Goal: Ask a question: Seek information or help from site administrators or community

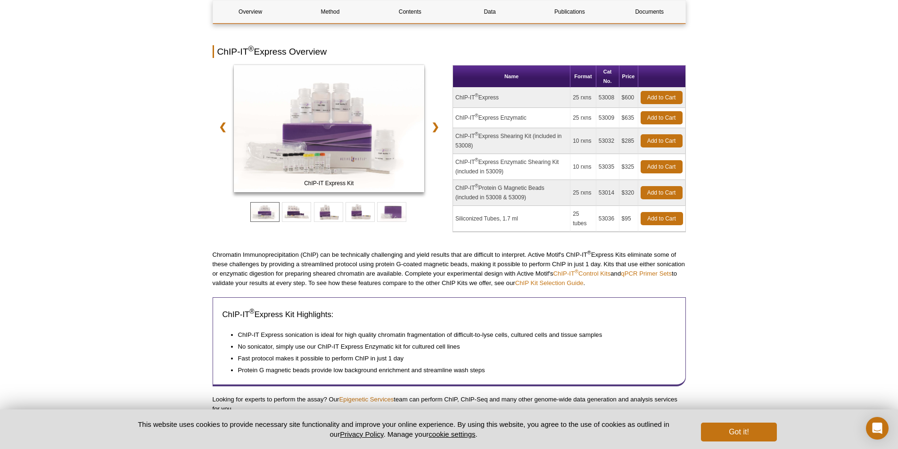
scroll to position [94, 0]
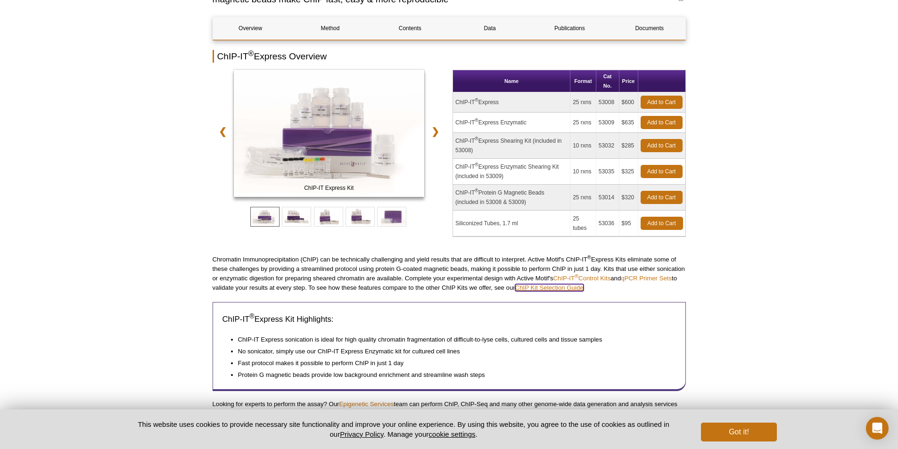
click at [562, 290] on link "ChIP Kit Selection Guide" at bounding box center [549, 287] width 68 height 7
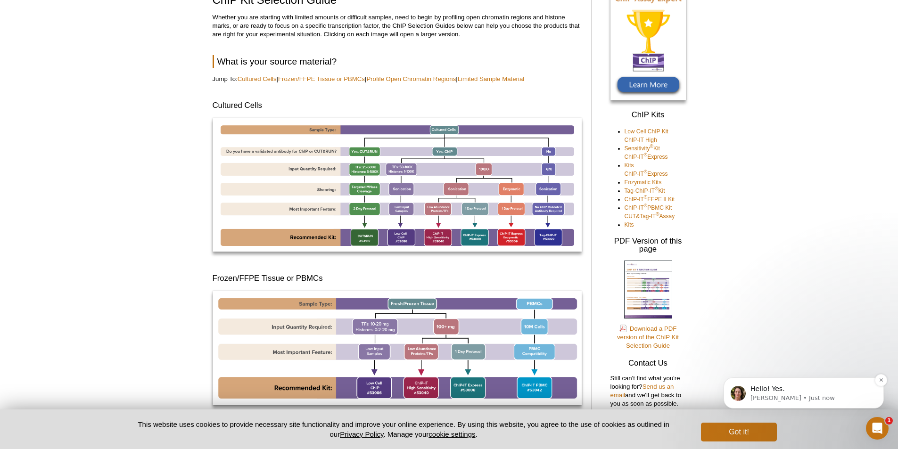
scroll to position [94, 0]
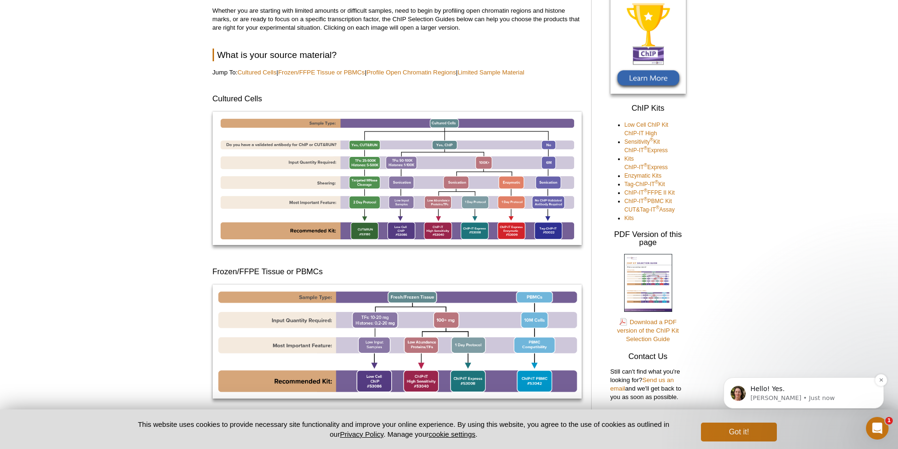
click at [812, 392] on p "Hello! Yes." at bounding box center [812, 389] width 122 height 9
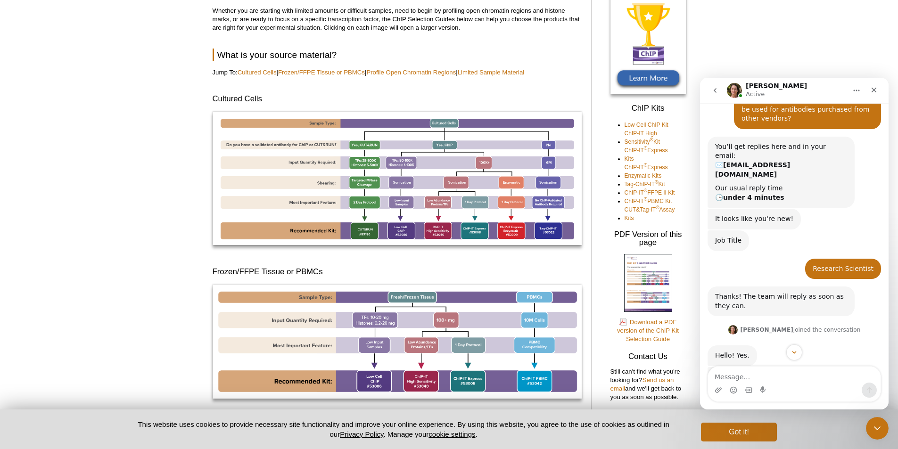
scroll to position [74, 0]
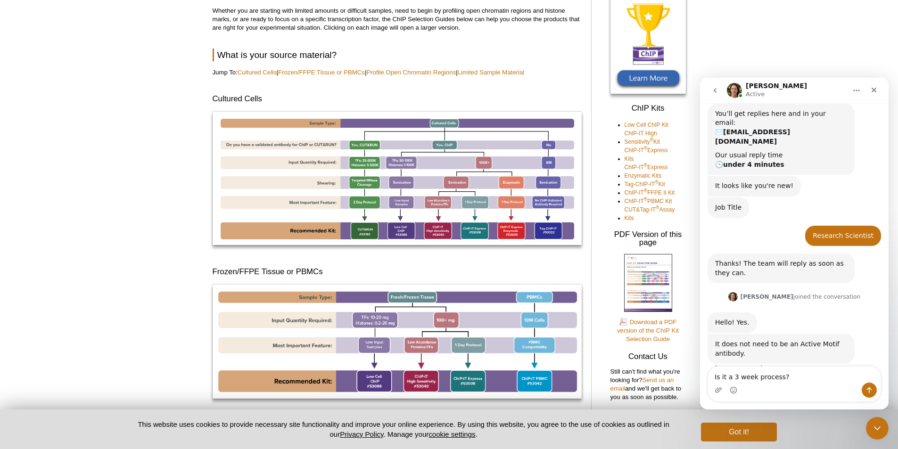
type textarea "Is it a 3 week process?"
click at [868, 391] on icon "Send a message…" at bounding box center [870, 391] width 8 height 8
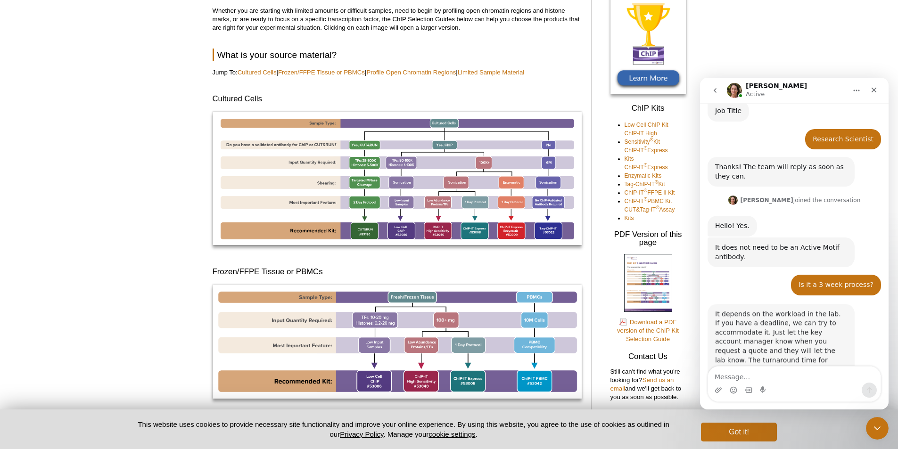
scroll to position [176, 0]
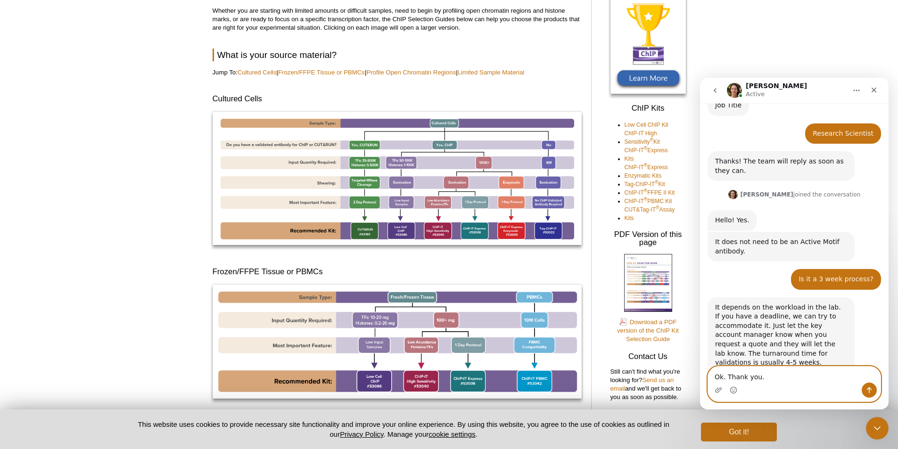
type textarea "Ok. Thank you."
click at [867, 389] on icon "Send a message…" at bounding box center [870, 391] width 8 height 8
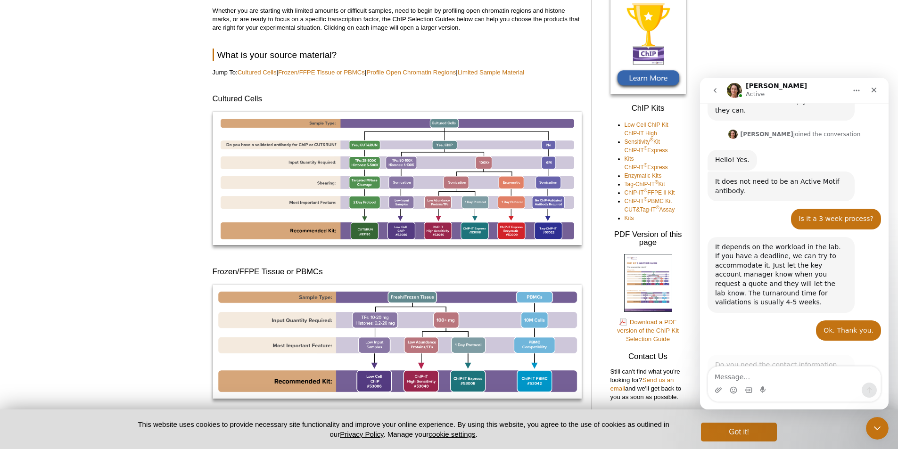
scroll to position [250, 0]
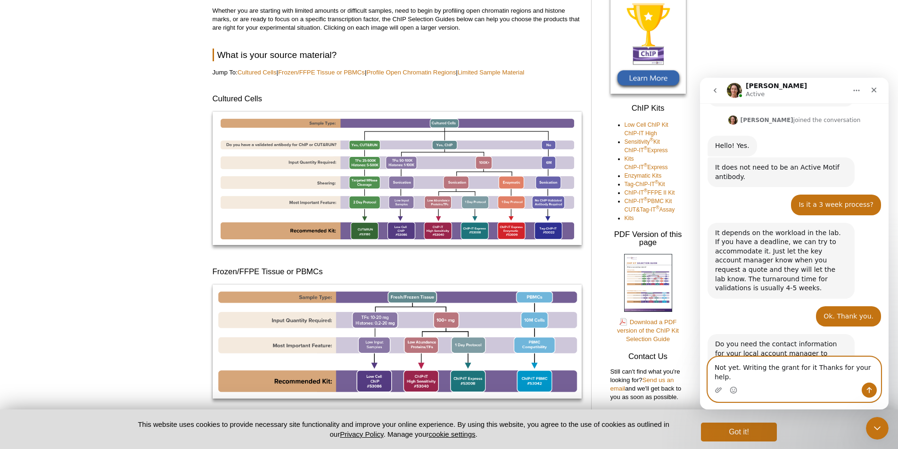
click at [805, 376] on textarea "Not yet. Writing the grant for it Thanks for your help." at bounding box center [794, 369] width 173 height 25
type textarea "Not yet. Writing the grant for it! Thanks for your help."
click at [873, 390] on icon "Send a message…" at bounding box center [870, 391] width 8 height 8
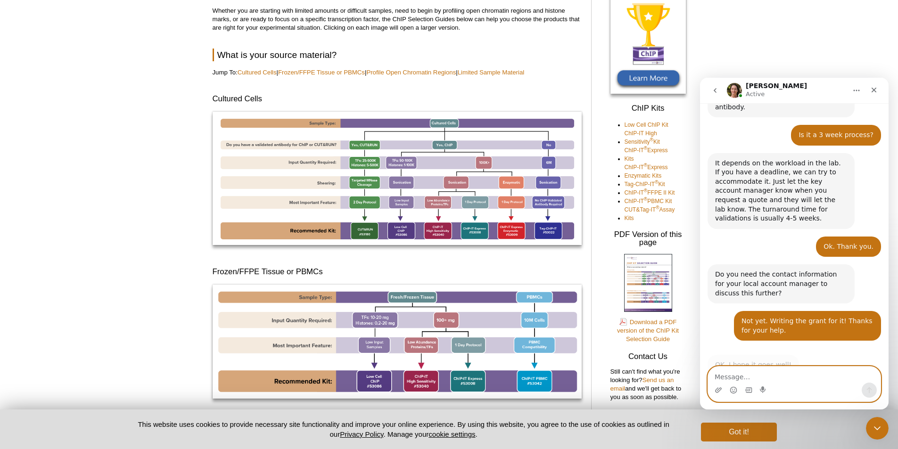
scroll to position [316, 0]
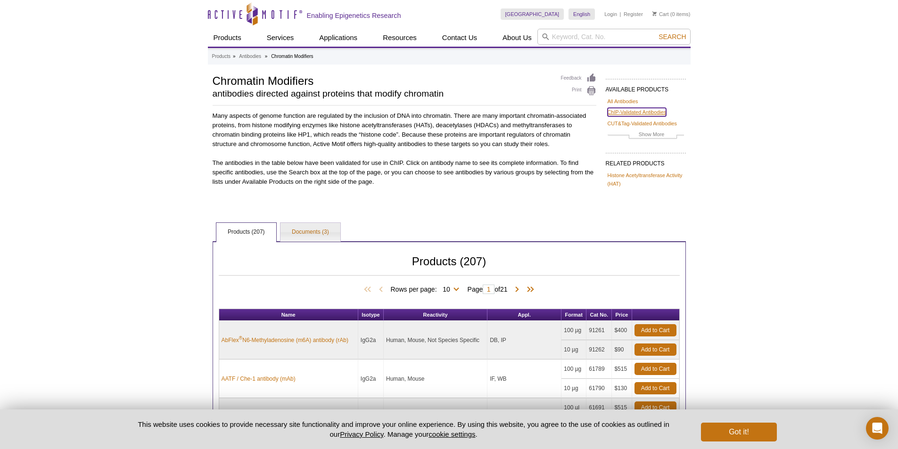
click at [625, 113] on link "ChIP-Validated Antibodies" at bounding box center [637, 112] width 59 height 8
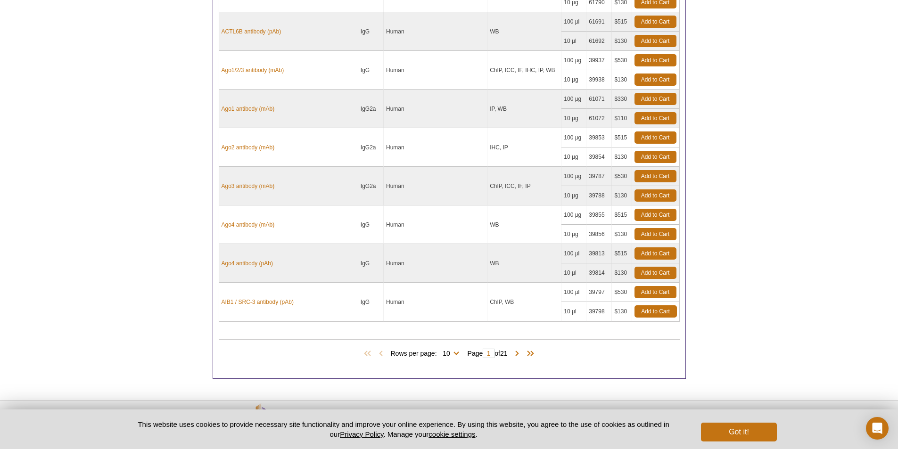
scroll to position [420, 0]
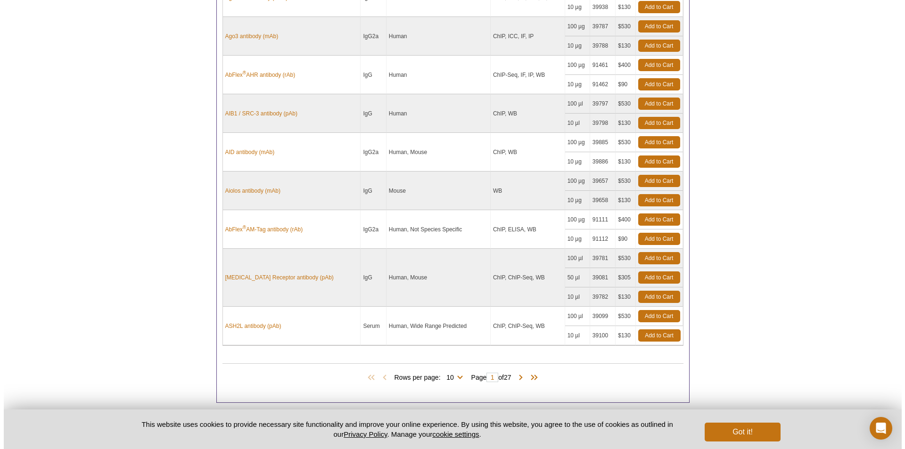
scroll to position [719, 0]
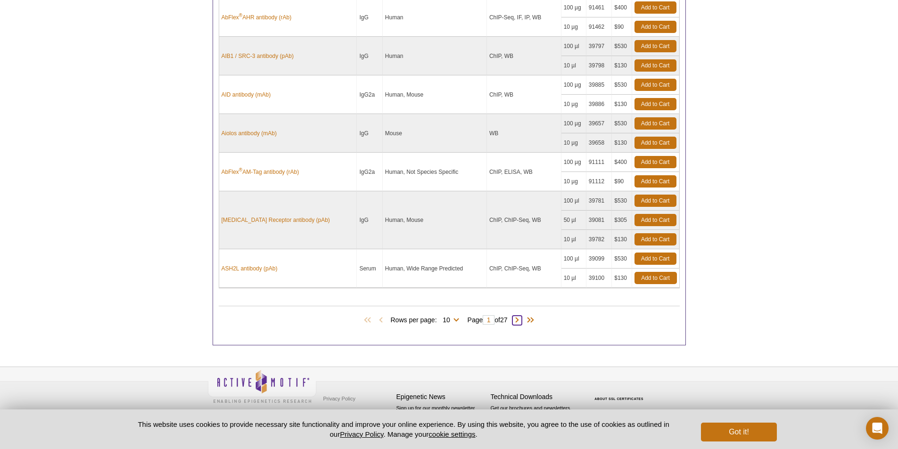
click at [522, 321] on span at bounding box center [517, 320] width 9 height 9
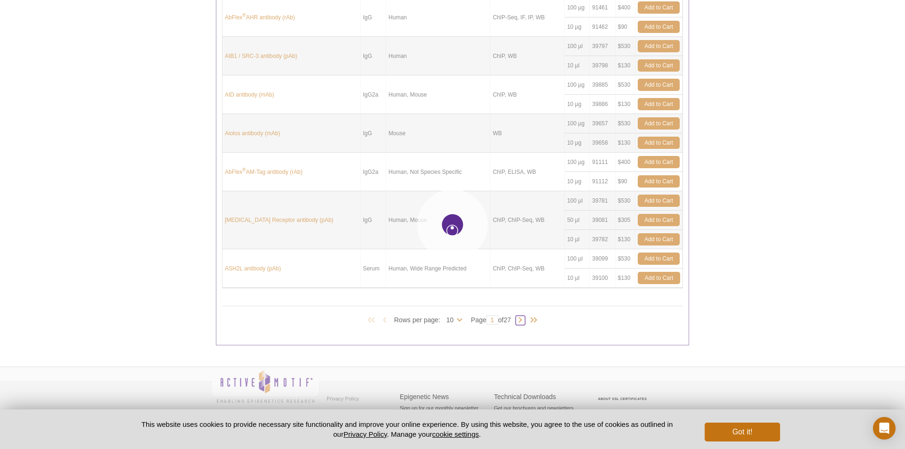
type input "2"
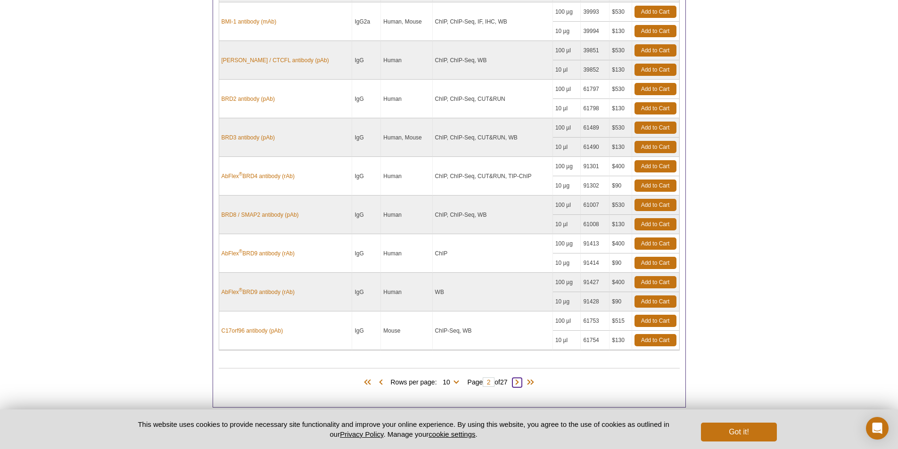
scroll to position [633, 0]
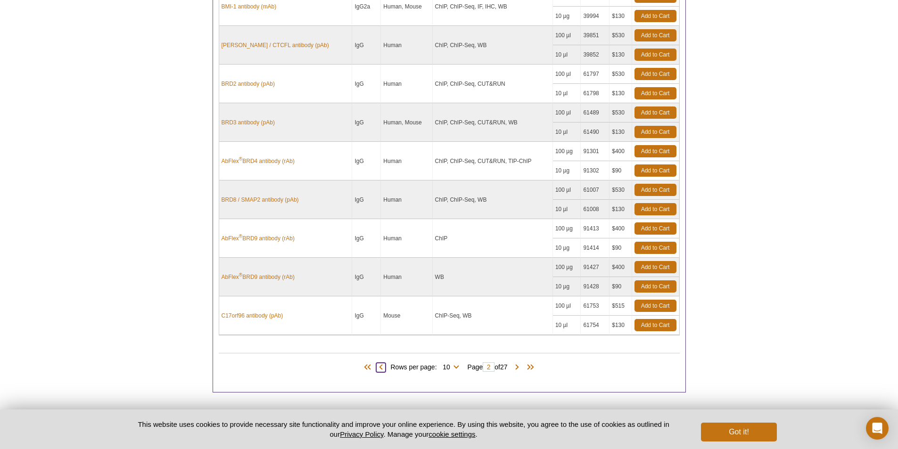
click at [378, 368] on span at bounding box center [380, 367] width 9 height 9
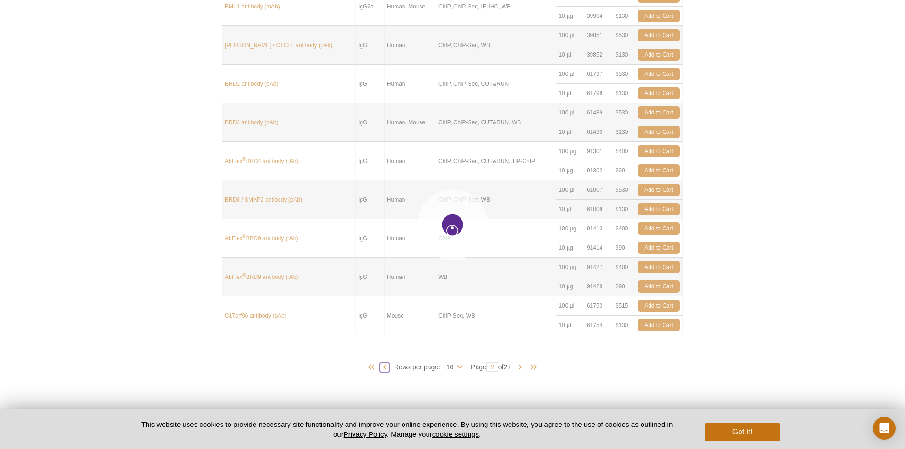
type input "1"
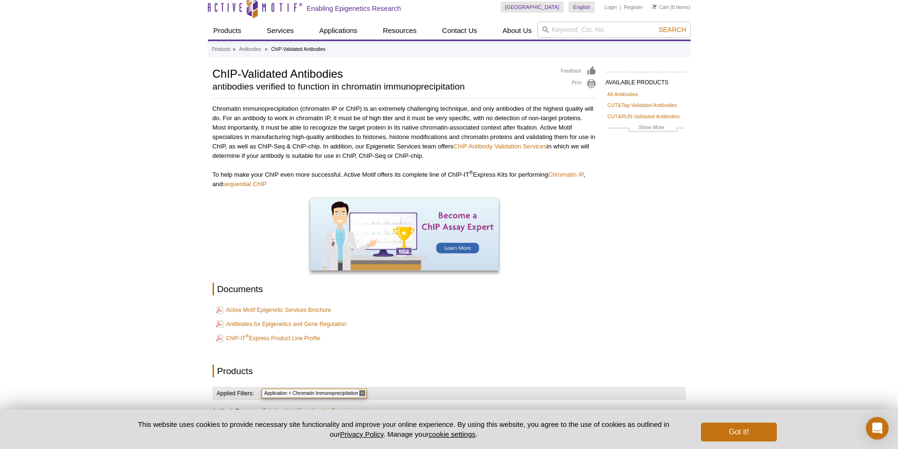
scroll to position [0, 0]
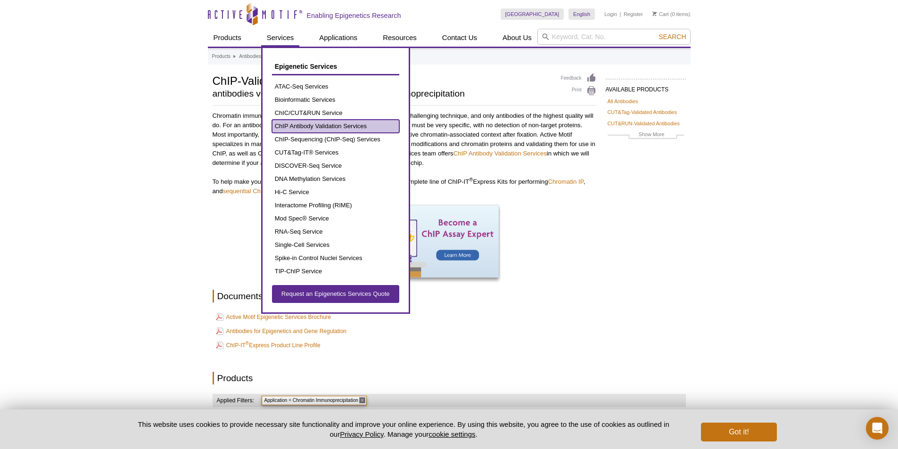
click at [373, 125] on link "ChIP Antibody Validation Services" at bounding box center [335, 126] width 127 height 13
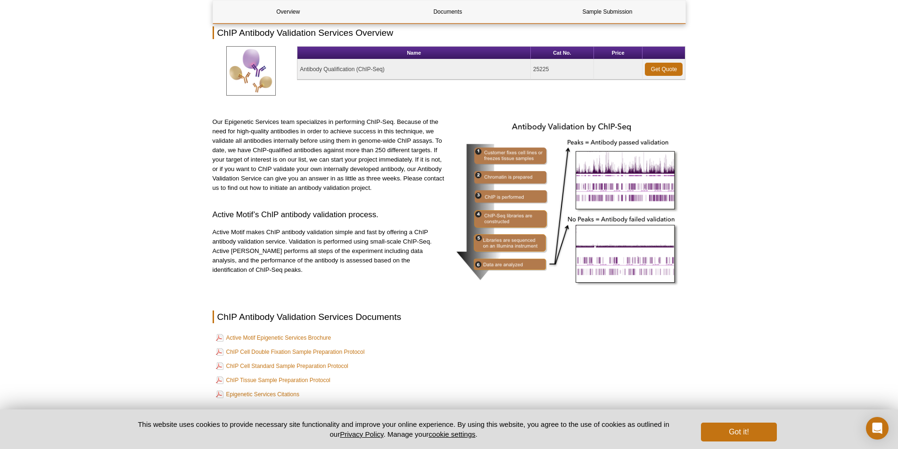
scroll to position [111, 0]
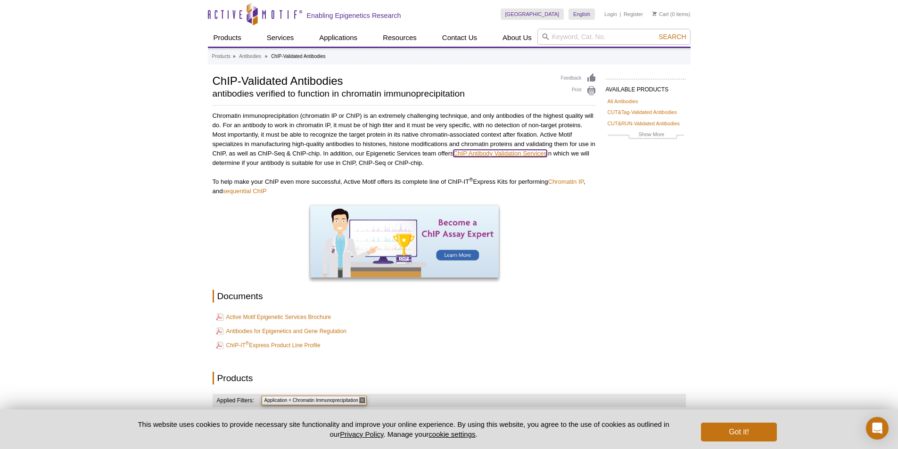
click at [481, 151] on link "ChIP Antibody Validation Services" at bounding box center [500, 153] width 93 height 7
click at [481, 155] on link "ChIP Antibody Validation Services" at bounding box center [500, 153] width 93 height 7
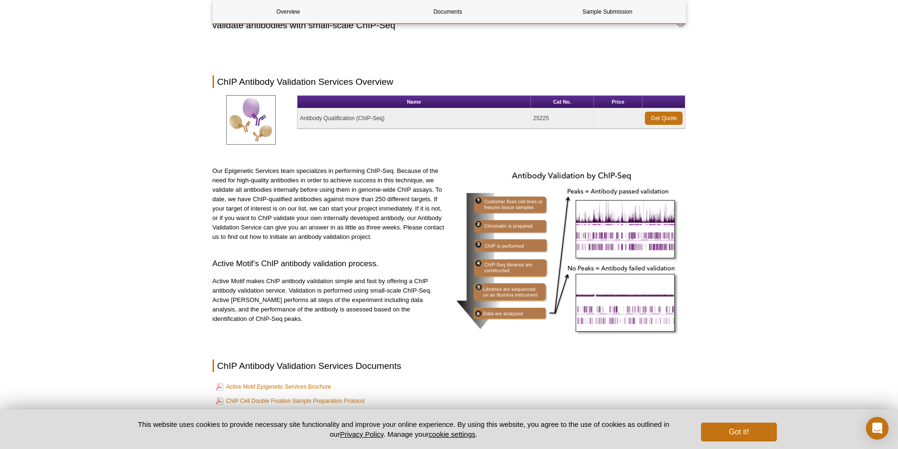
scroll to position [47, 0]
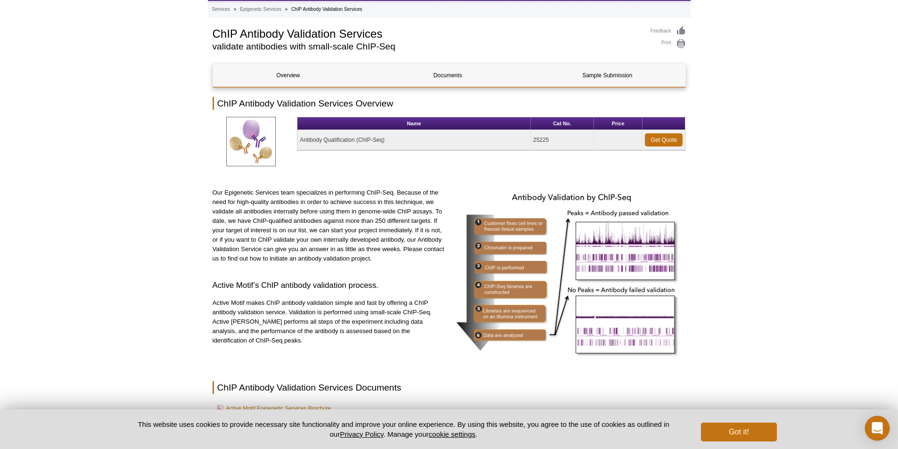
click at [879, 428] on icon "Open Intercom Messenger" at bounding box center [877, 429] width 11 height 12
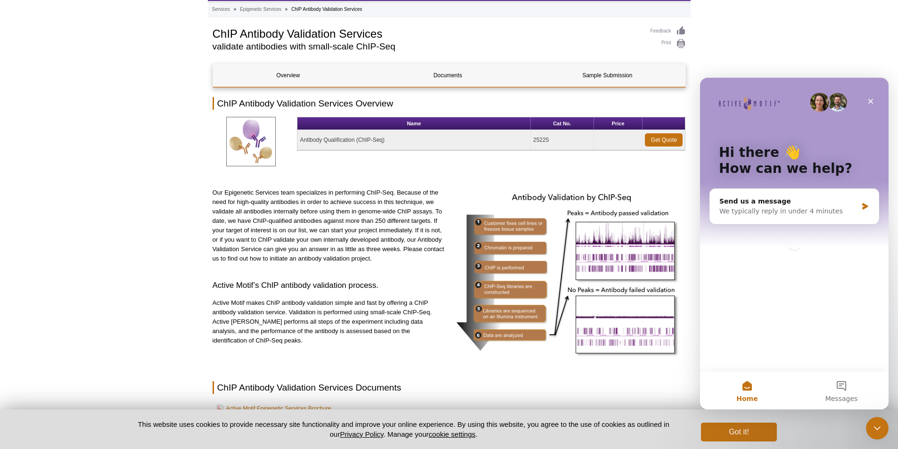
scroll to position [0, 0]
click at [743, 207] on div "We typically reply in under 4 minutes" at bounding box center [789, 212] width 138 height 10
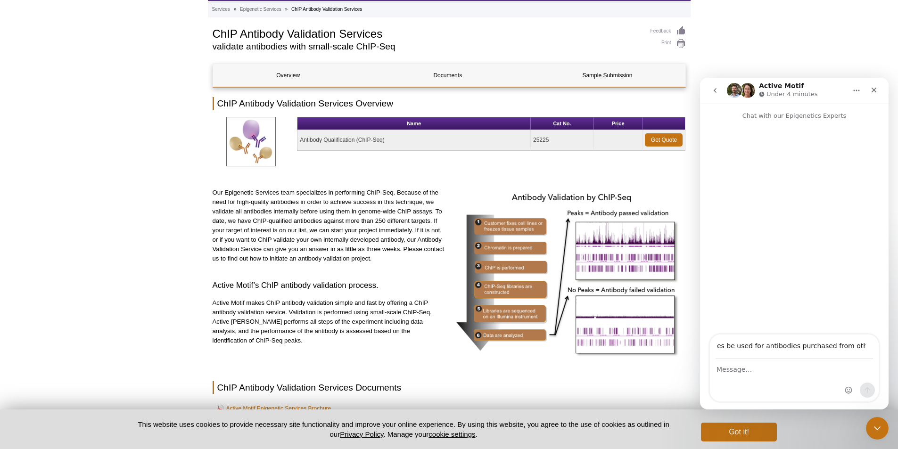
scroll to position [0, 118]
type input "can chIP antibody validation services be used for antibodies purchased from oth…"
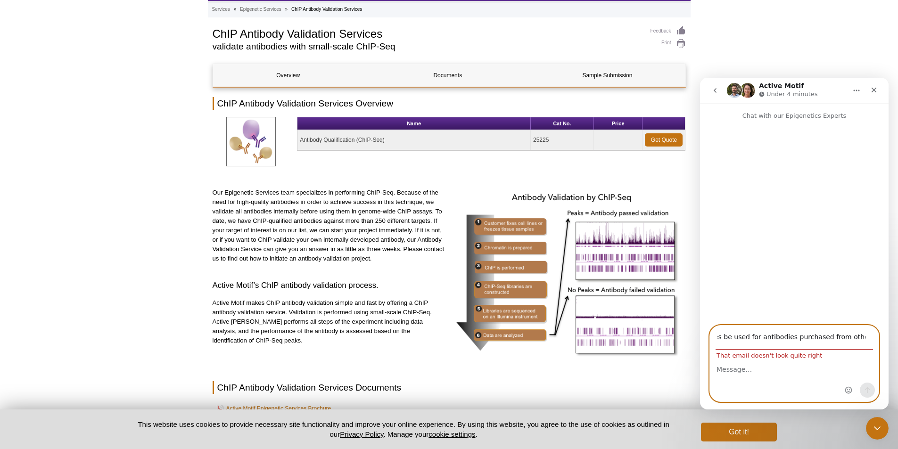
click at [746, 372] on textarea "Message…" at bounding box center [794, 367] width 169 height 16
drag, startPoint x: 867, startPoint y: 337, endPoint x: 724, endPoint y: 356, distance: 144.5
click at [796, 350] on div "can chIP antibody validation services be used for antibodies purchased from oth…" at bounding box center [795, 363] width 170 height 77
drag, startPoint x: 727, startPoint y: 340, endPoint x: 721, endPoint y: 341, distance: 5.7
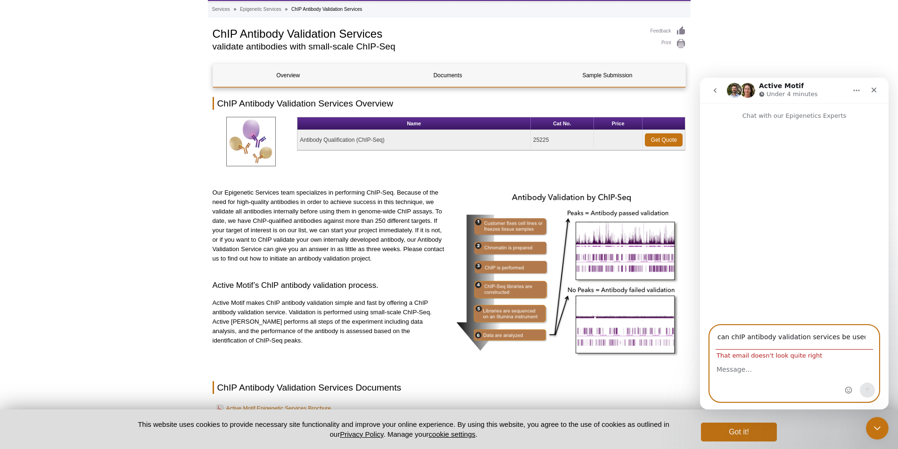
click at [727, 340] on input "can chIP antibody validation services be used for antibodies purchased from oth…" at bounding box center [794, 338] width 157 height 24
drag, startPoint x: 719, startPoint y: 340, endPoint x: 906, endPoint y: 333, distance: 187.3
click at [889, 333] on html "Active Motif Under 4 minutes Chat with our Epigenetics Experts can chIP antibod…" at bounding box center [794, 244] width 189 height 332
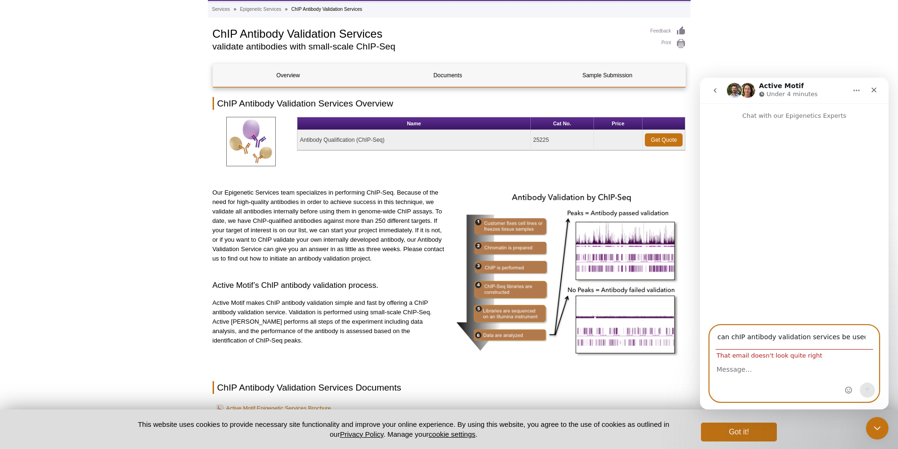
click at [786, 360] on textarea "Message…" at bounding box center [794, 367] width 169 height 16
paste textarea "can chIP antibody validation services be used for antibodies purchased from oth…"
type textarea "can chIP antibody validation services be used for antibodies purchased from oth…"
drag, startPoint x: 719, startPoint y: 337, endPoint x: 1599, endPoint y: 409, distance: 882.9
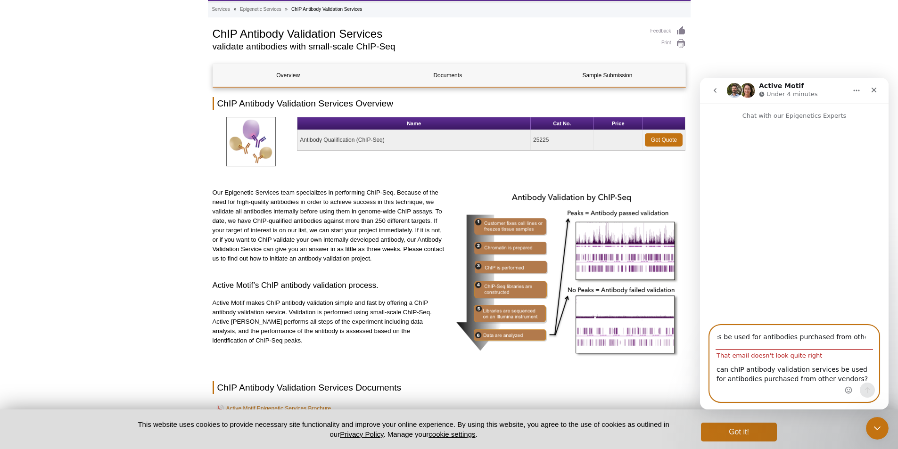
click at [889, 332] on html "Active Motif Under 4 minutes Chat with our Epigenetics Experts can chIP antibod…" at bounding box center [794, 244] width 189 height 332
type input "[EMAIL_ADDRESS][DOMAIN_NAME]"
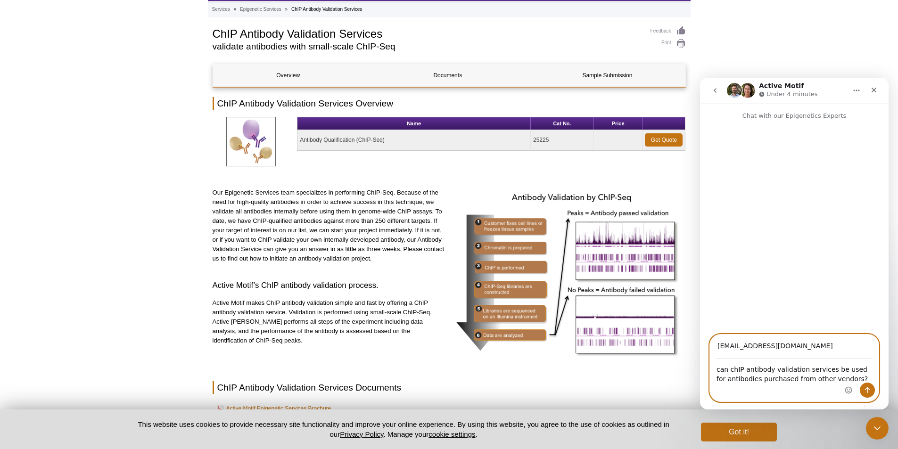
click at [720, 373] on textarea "can chIP antibody validation services be used for antibodies purchased from oth…" at bounding box center [794, 371] width 169 height 25
type textarea "Can chIP antibody validation services be used for antibodies purchased from oth…"
click at [867, 390] on icon "Send a message…" at bounding box center [868, 391] width 8 height 8
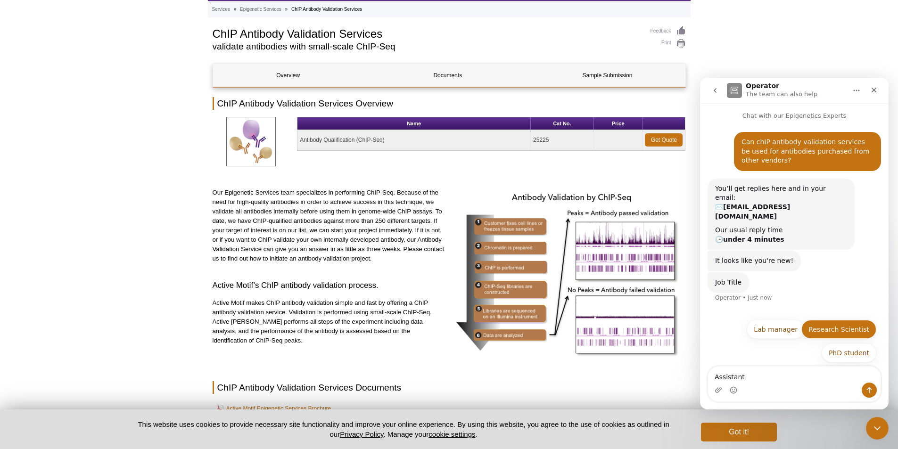
type textarea "Assistant"
click at [841, 331] on button "Research Scientist" at bounding box center [839, 329] width 75 height 19
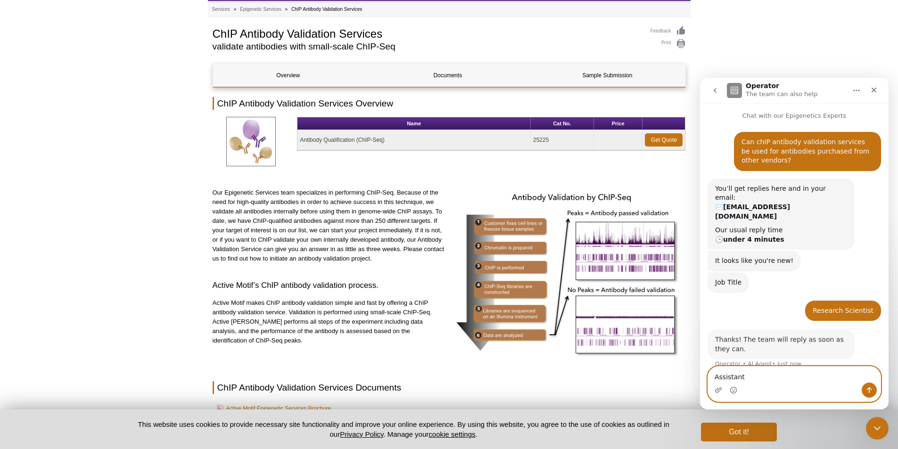
drag, startPoint x: 750, startPoint y: 377, endPoint x: 714, endPoint y: 381, distance: 36.1
click at [714, 381] on textarea "Assistant" at bounding box center [794, 375] width 173 height 16
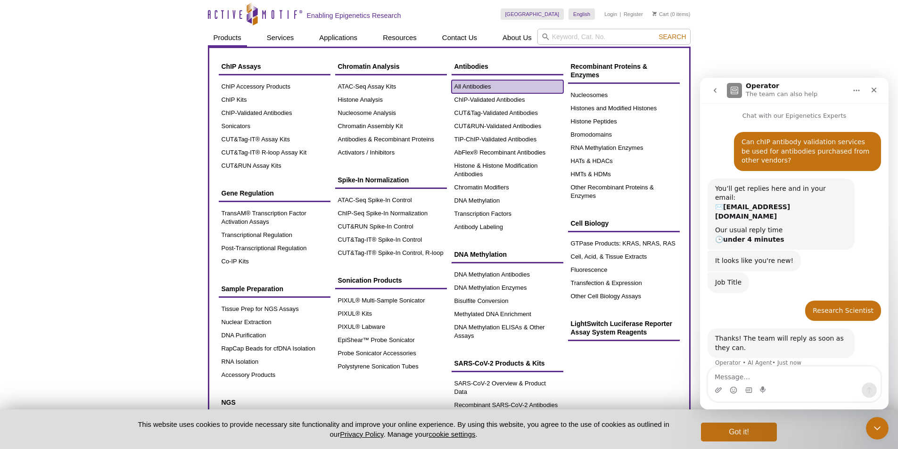
click at [494, 84] on link "All Antibodies" at bounding box center [508, 86] width 112 height 13
click at [471, 87] on link "All Antibodies" at bounding box center [508, 86] width 112 height 13
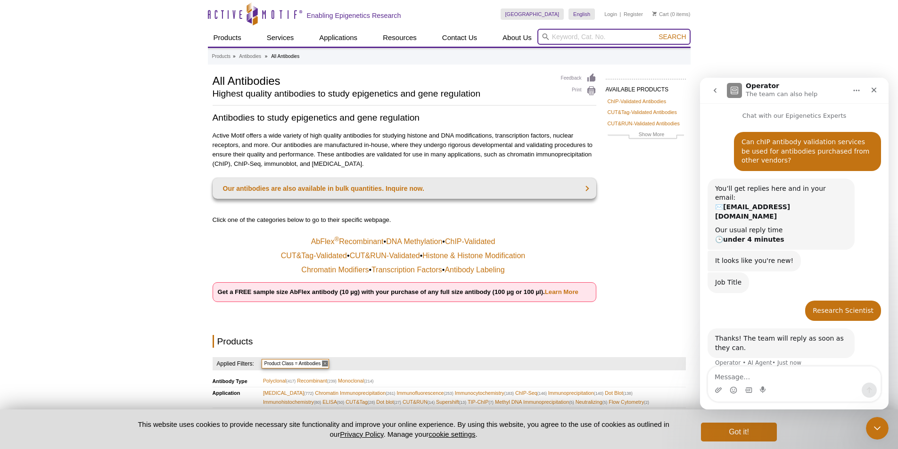
click at [574, 40] on input "search" at bounding box center [614, 37] width 153 height 16
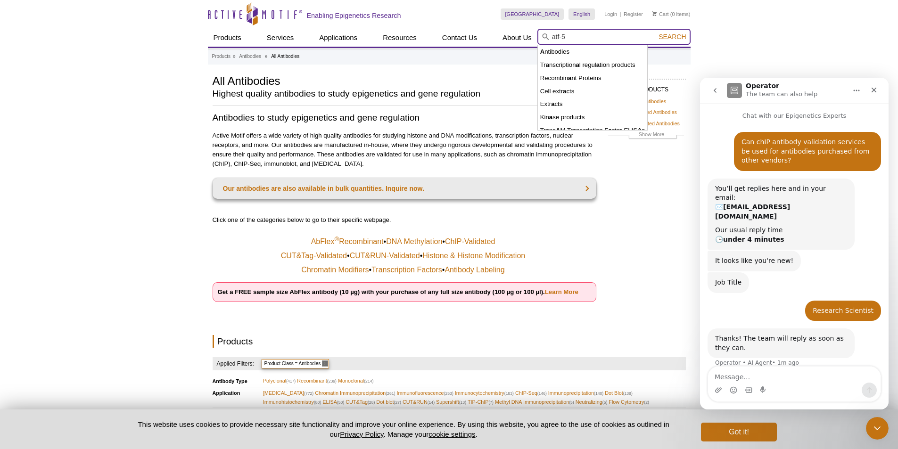
type input "atf-5"
click at [656, 33] on button "Search" at bounding box center [672, 37] width 33 height 8
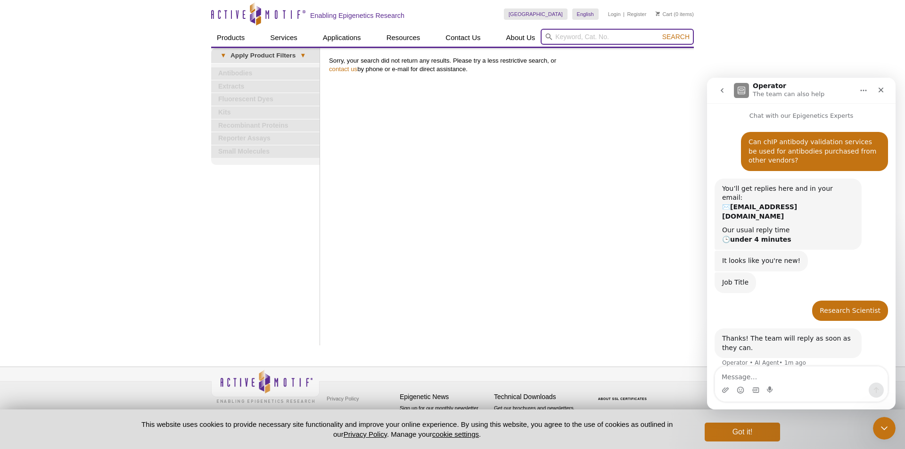
click at [580, 40] on input "search" at bounding box center [617, 37] width 153 height 16
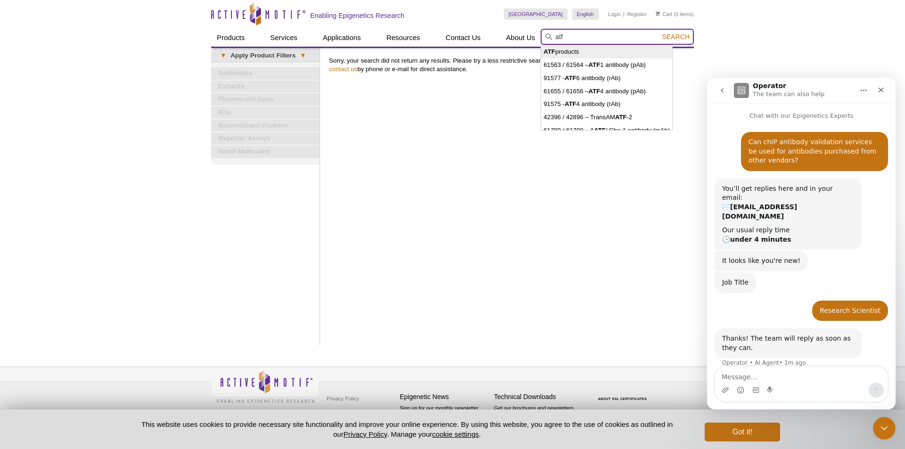
drag, startPoint x: 566, startPoint y: 38, endPoint x: 555, endPoint y: 39, distance: 11.4
click at [555, 39] on input "atf" at bounding box center [617, 37] width 153 height 16
type input "atf"
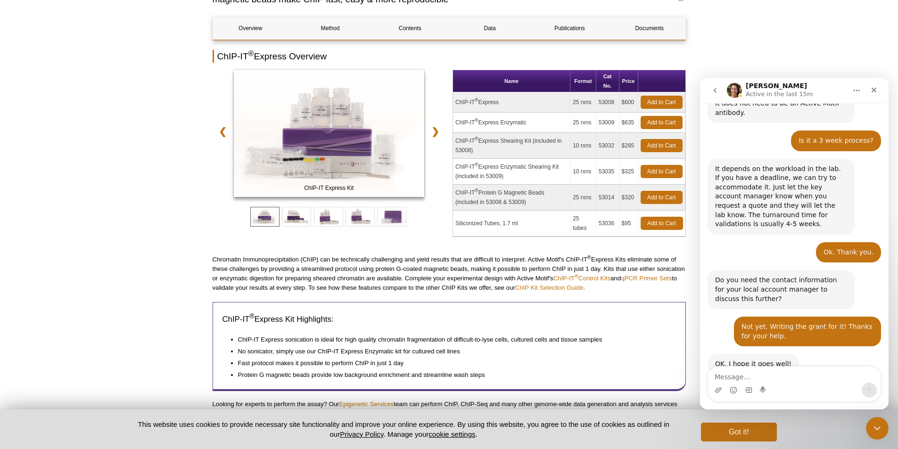
scroll to position [80, 0]
